Goal: Task Accomplishment & Management: Use online tool/utility

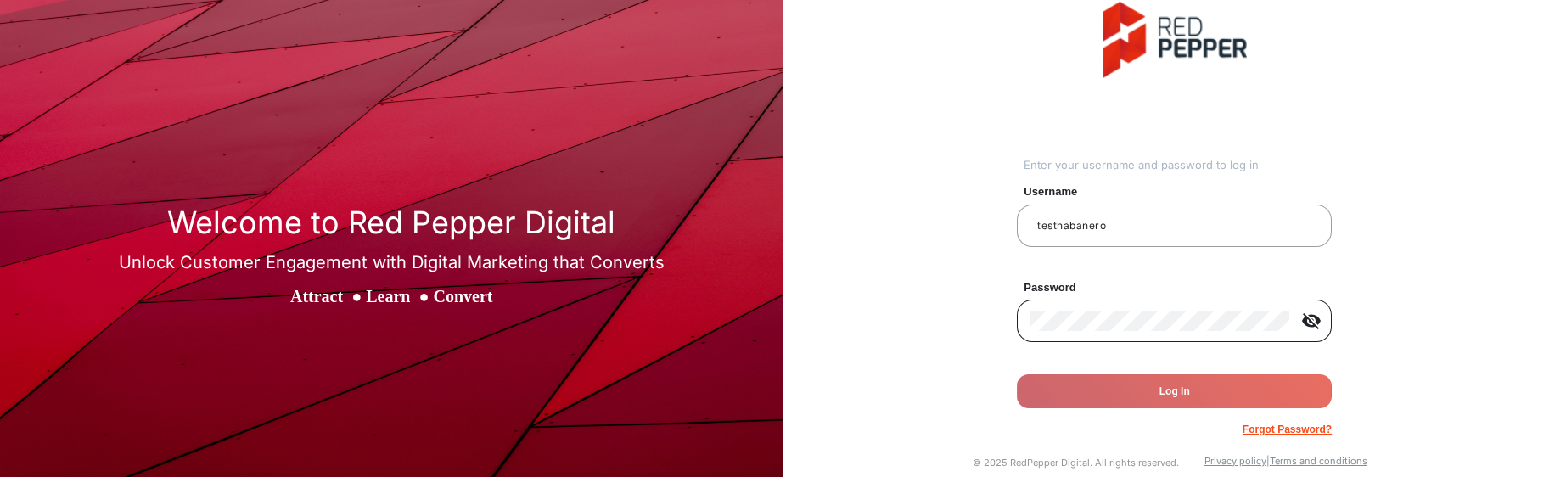
click at [1303, 319] on mat-icon "visibility_off" at bounding box center [1311, 321] width 41 height 20
click at [1149, 224] on input "testhabanero" at bounding box center [1174, 226] width 288 height 20
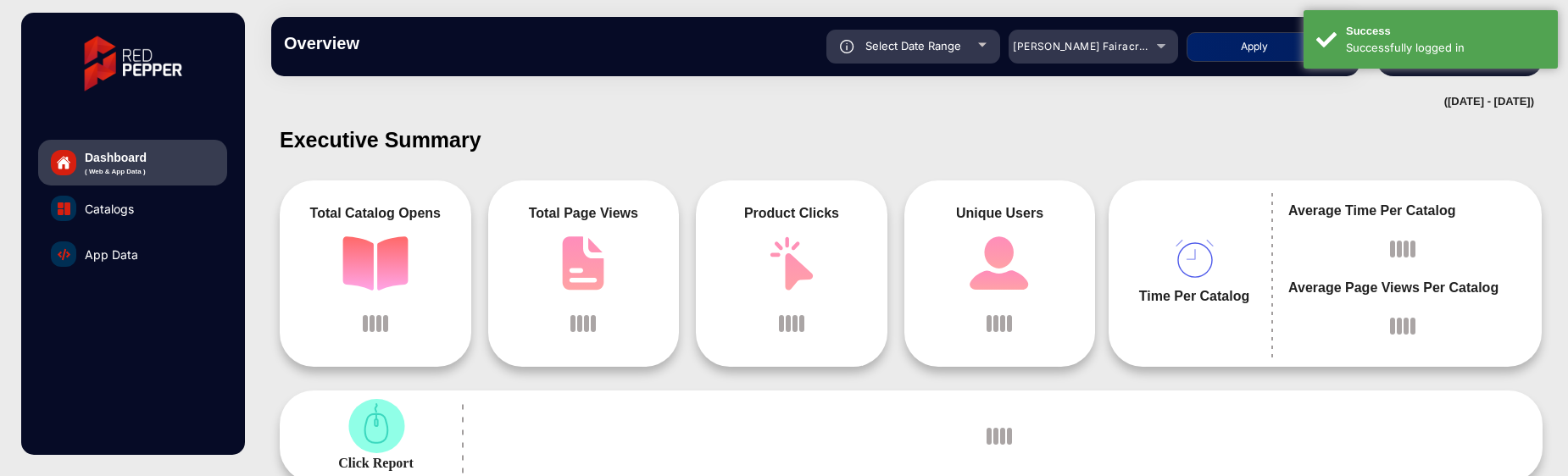
scroll to position [13, 0]
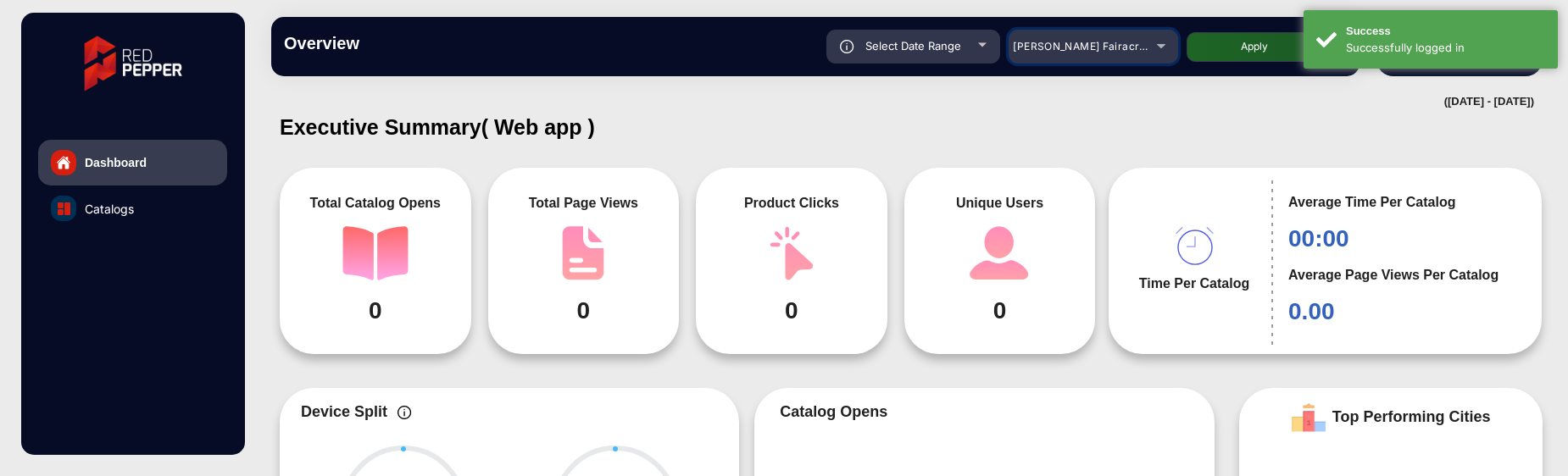
click at [1119, 55] on div "[PERSON_NAME] Fairacre Farms" at bounding box center [1081, 46] width 136 height 20
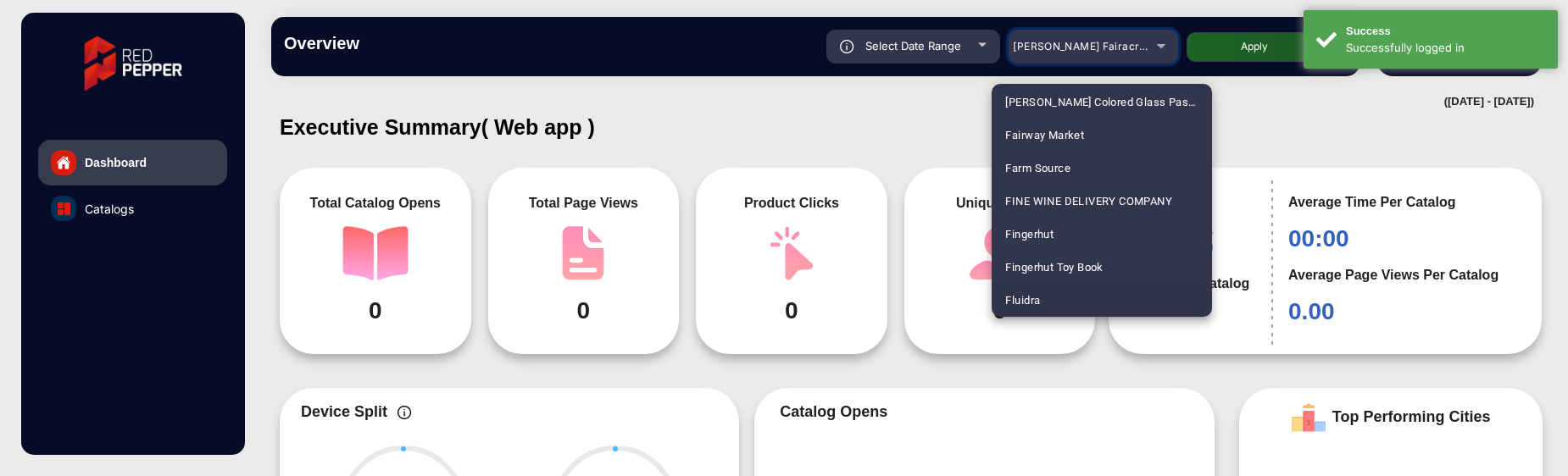
scroll to position [1987, 0]
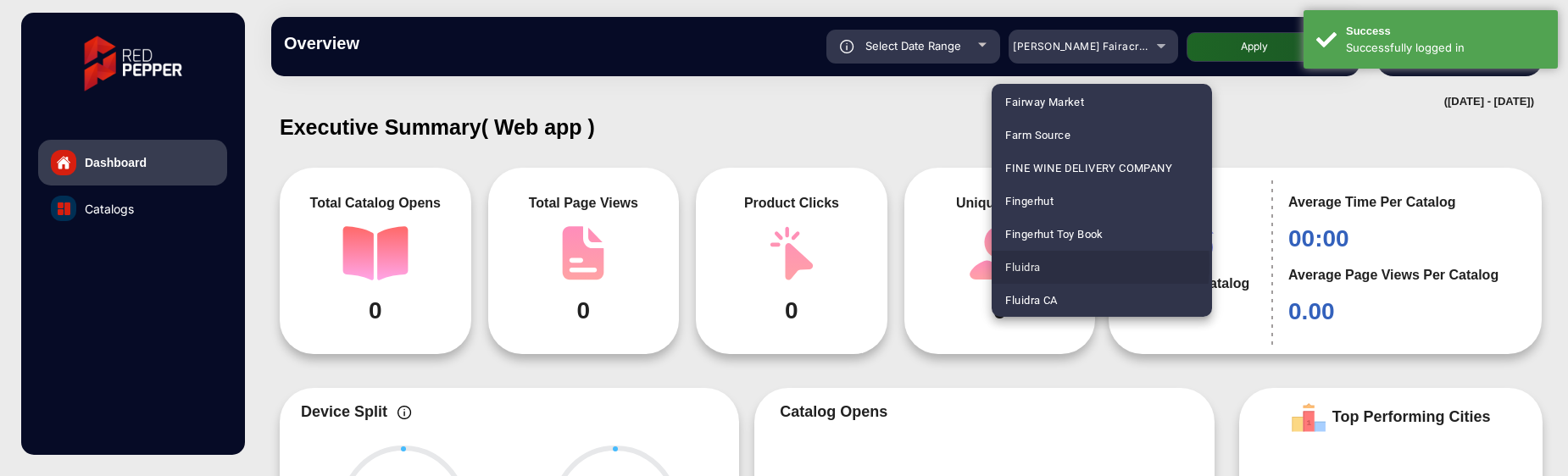
click at [1035, 264] on span "Fluidra" at bounding box center [1023, 266] width 35 height 33
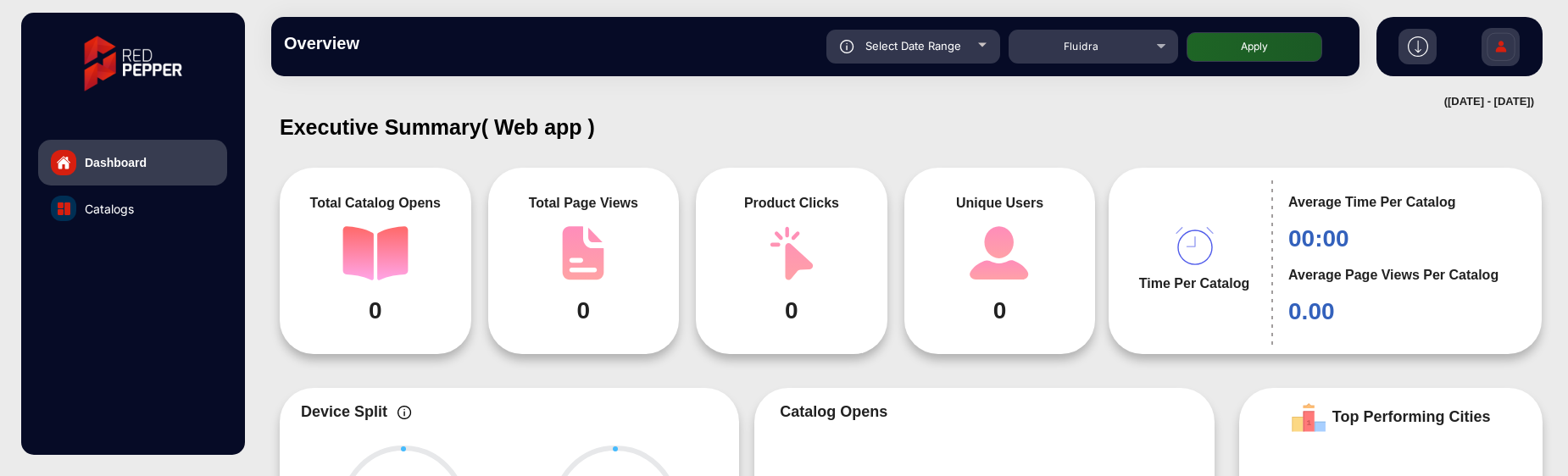
click at [1244, 43] on button "Apply" at bounding box center [1254, 47] width 136 height 30
type input "[DATE]"
